Goal: Download file/media

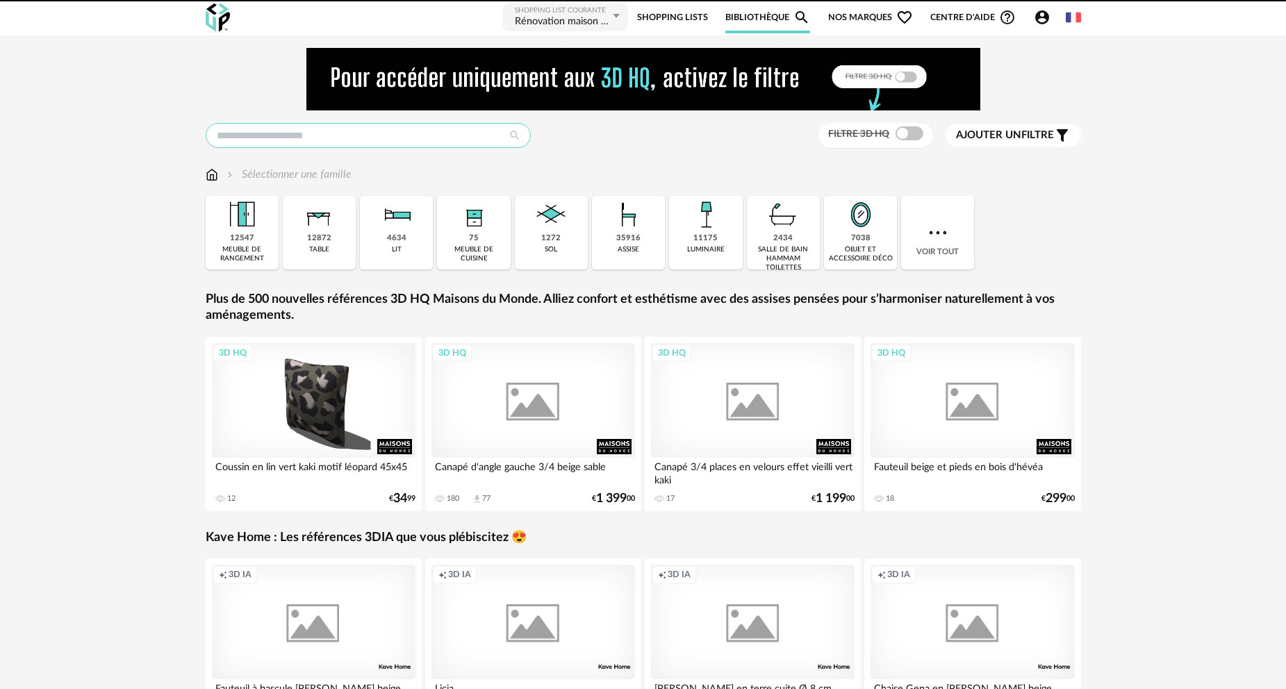
click at [294, 137] on input "text" at bounding box center [368, 135] width 325 height 25
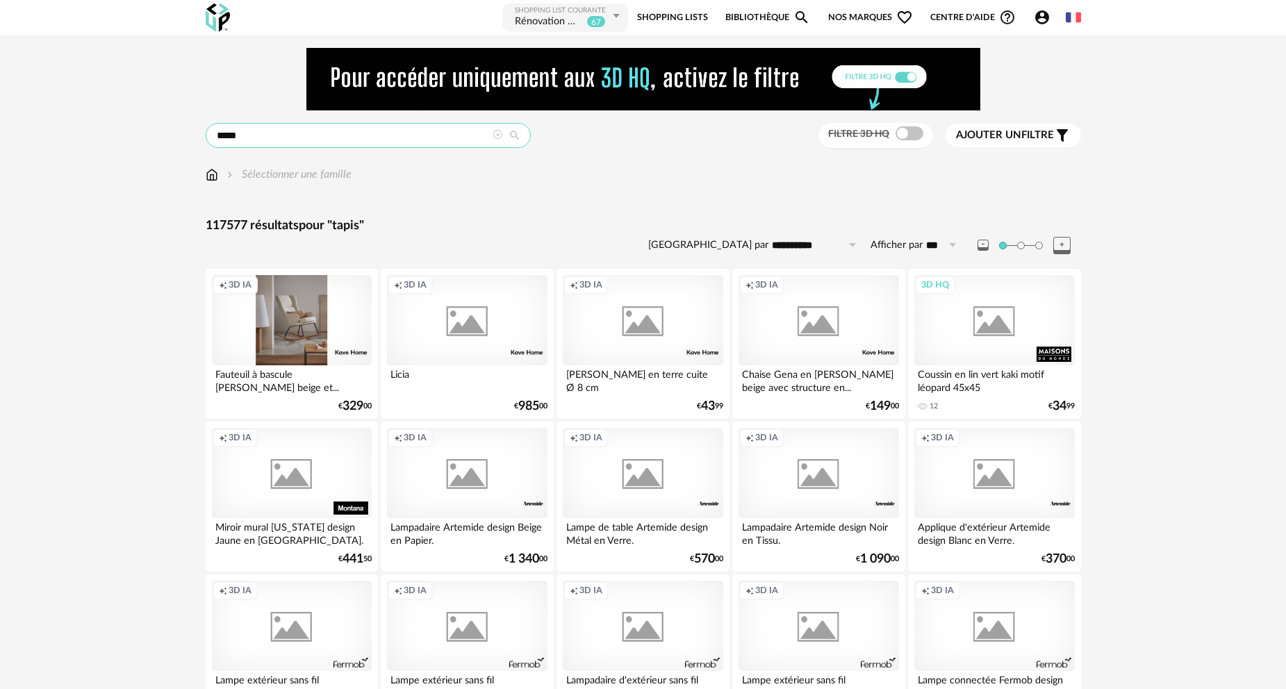
type input "*****"
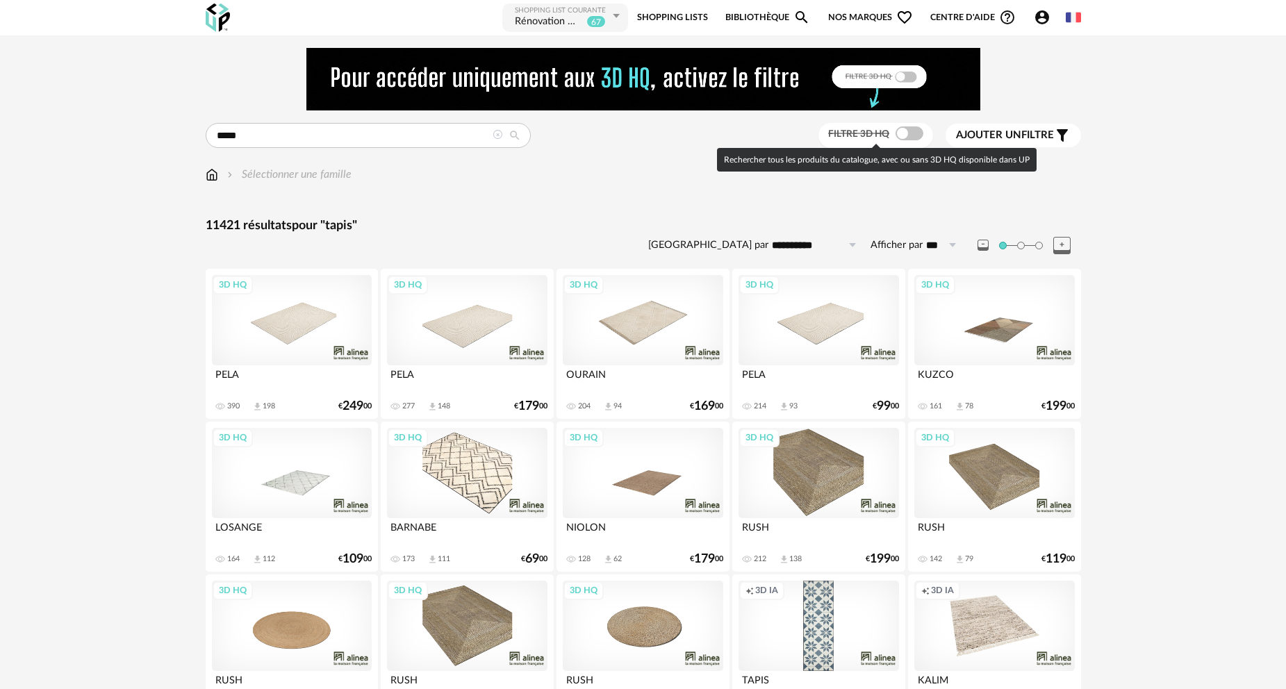
click at [907, 132] on span at bounding box center [910, 133] width 28 height 14
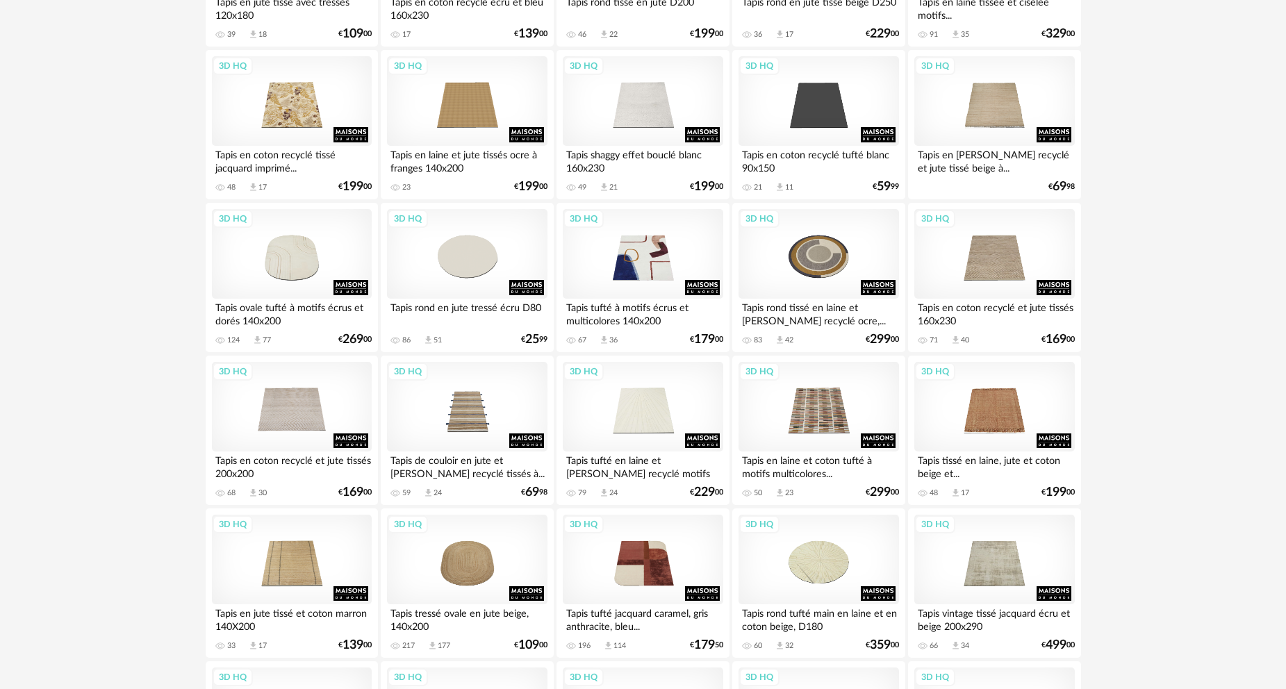
scroll to position [2362, 0]
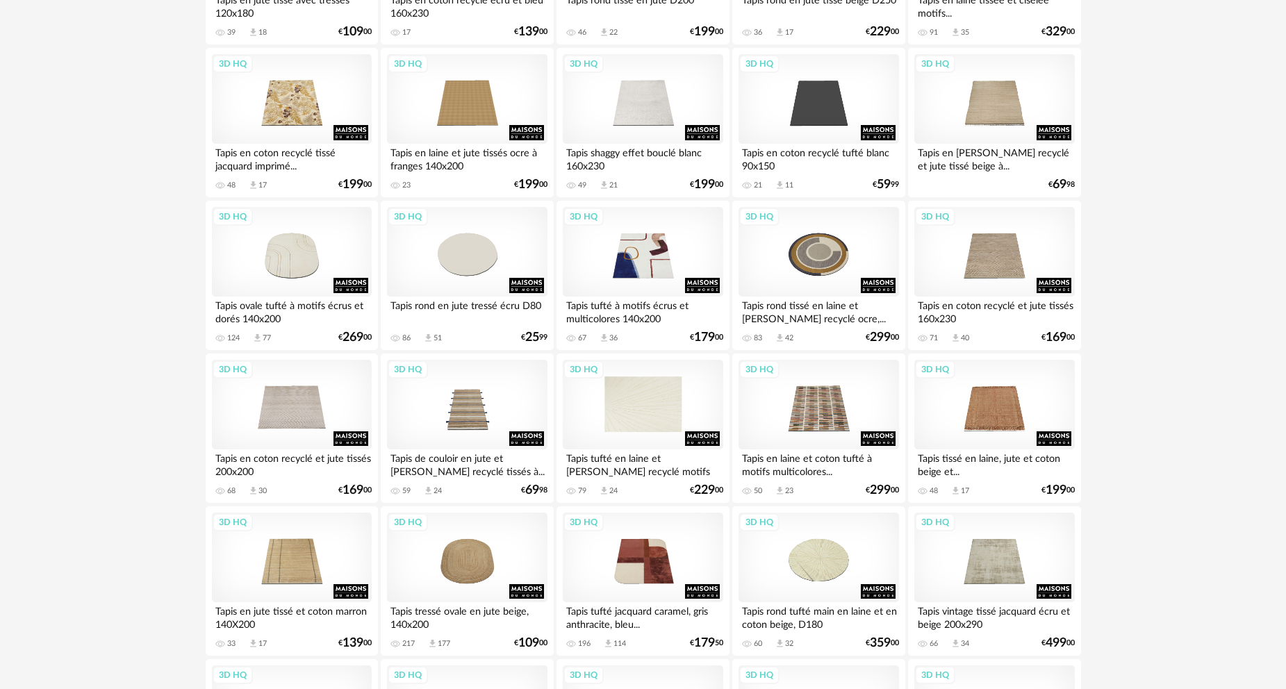
click at [673, 411] on div "3D HQ" at bounding box center [643, 405] width 160 height 90
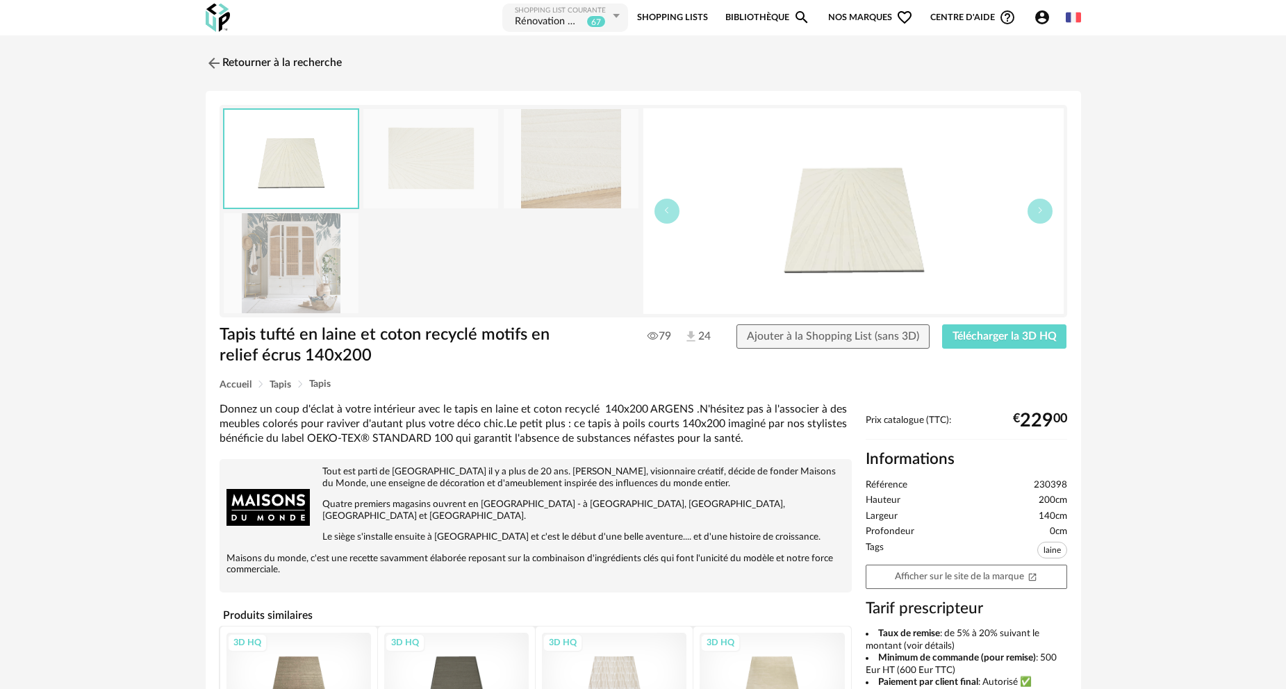
click at [319, 266] on img at bounding box center [291, 262] width 135 height 99
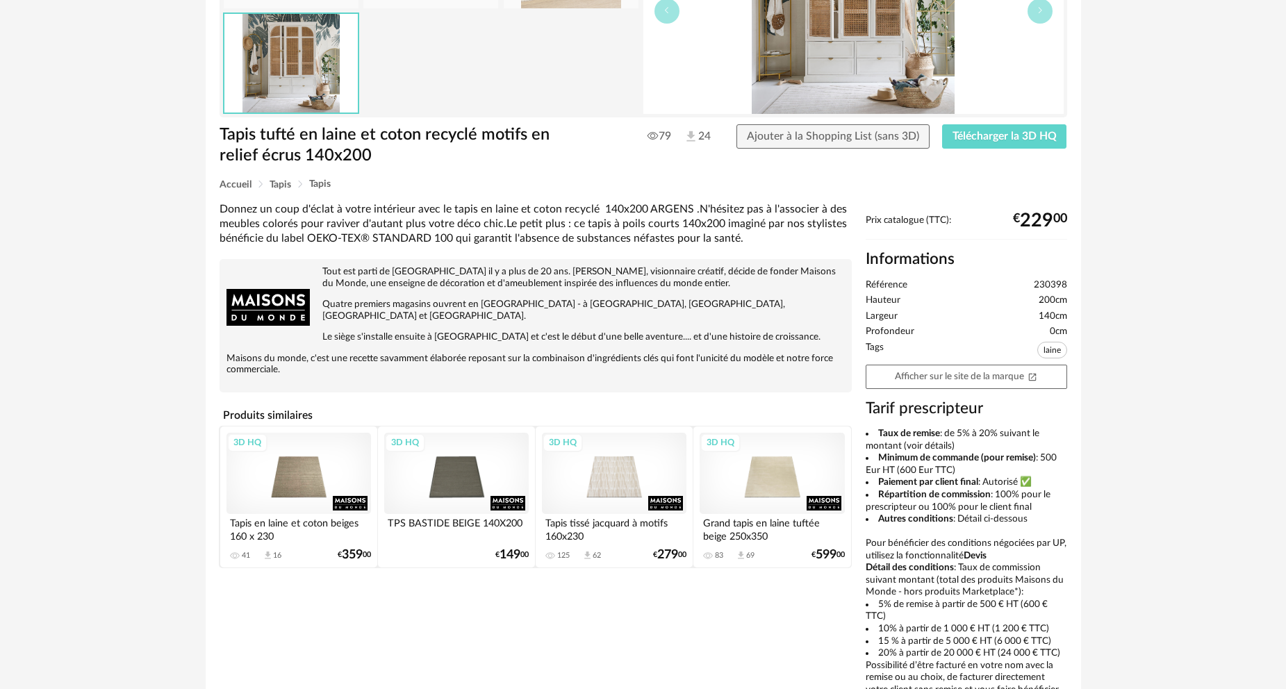
scroll to position [208, 0]
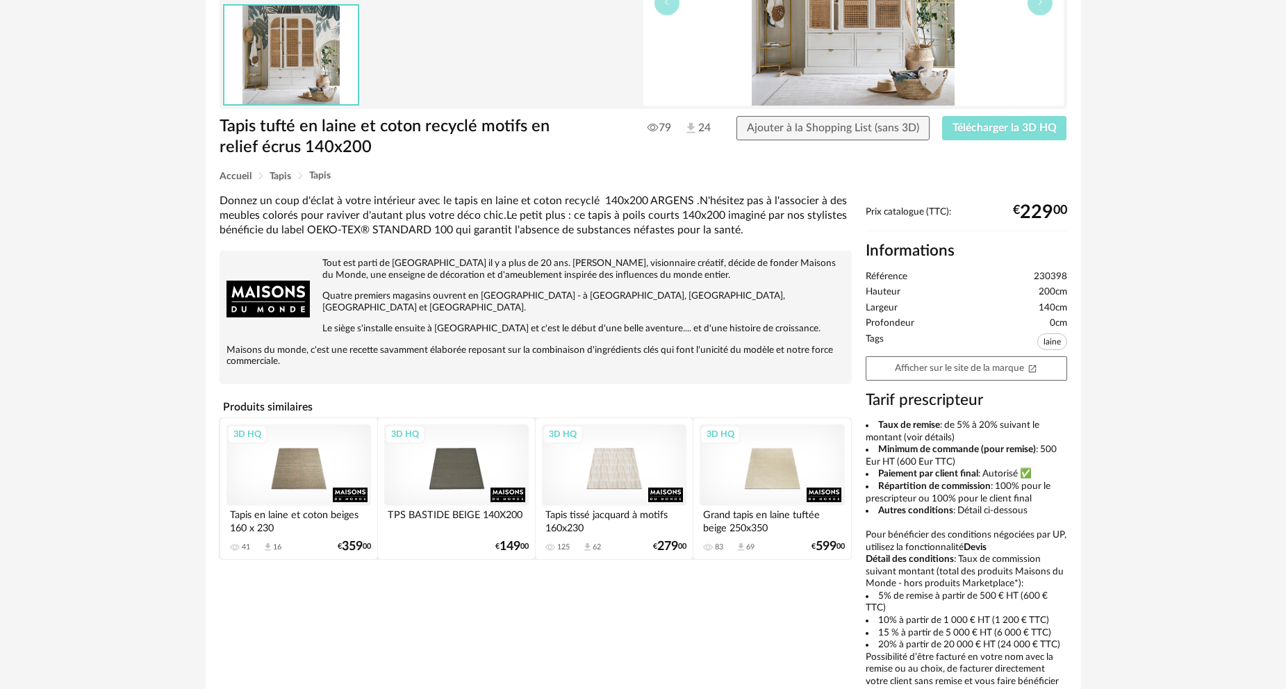
click at [1005, 131] on span "Télécharger la 3D HQ" at bounding box center [1005, 127] width 104 height 11
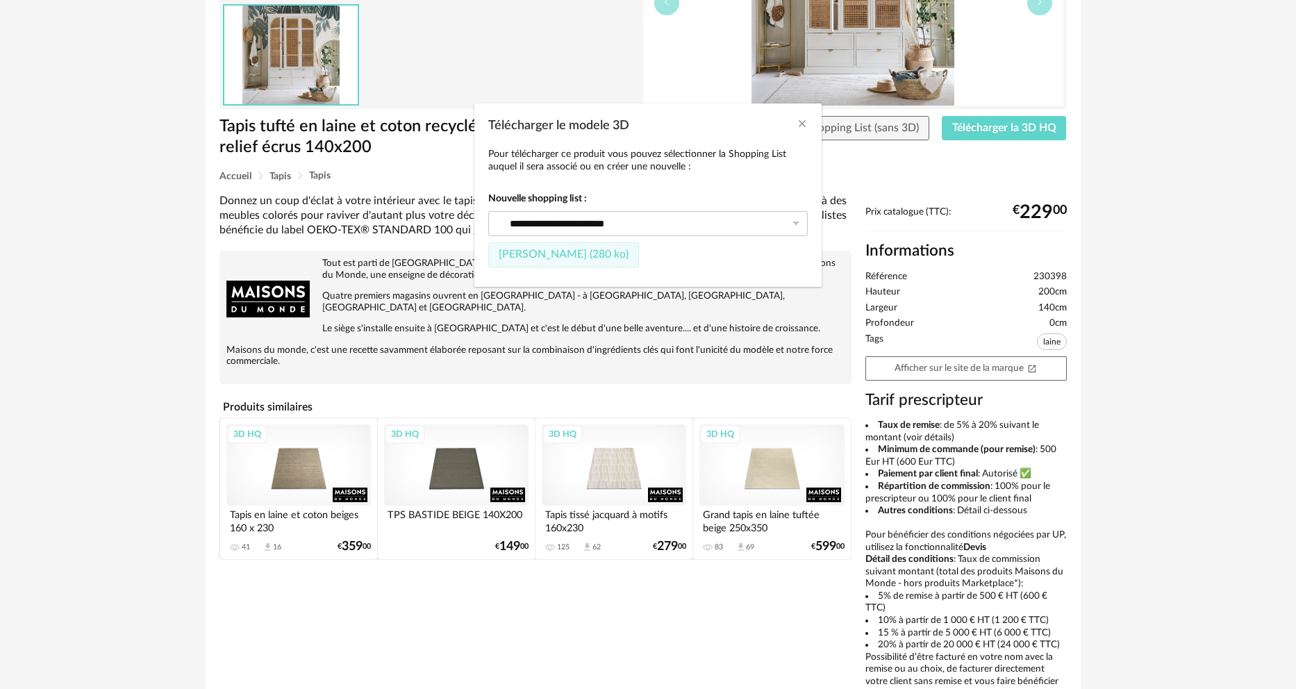
click at [582, 259] on span "[PERSON_NAME] (280 ko)" at bounding box center [564, 254] width 130 height 11
